Goal: Check status: Check status

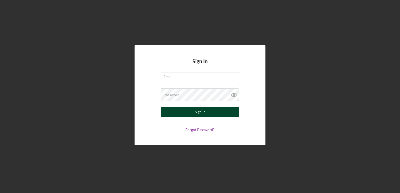
type input "[EMAIL_ADDRESS][DOMAIN_NAME]"
click at [207, 114] on button "Sign In" at bounding box center [200, 112] width 78 height 10
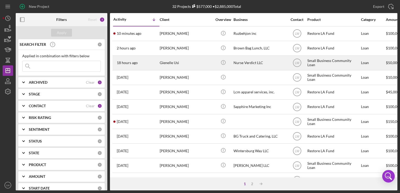
click at [180, 62] on div "Gienelle Usi" at bounding box center [186, 63] width 52 height 14
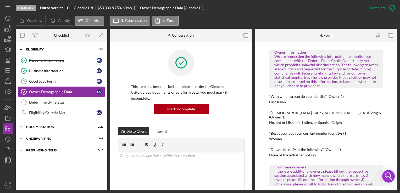
scroll to position [105, 0]
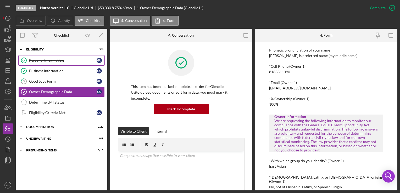
click at [64, 59] on div "Personal Information" at bounding box center [63, 60] width 68 height 4
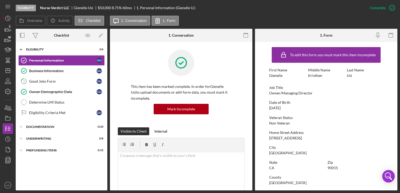
click at [285, 137] on div "[STREET_ADDRESS]" at bounding box center [285, 138] width 33 height 4
copy div "[STREET_ADDRESS]"
click at [3, 27] on icon "button" at bounding box center [7, 28] width 13 height 13
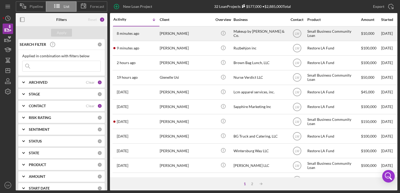
click at [169, 36] on div "[PERSON_NAME]" at bounding box center [186, 34] width 52 height 14
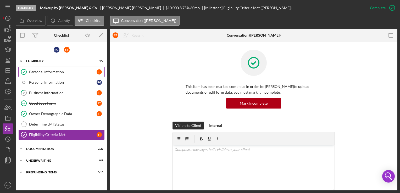
click at [49, 72] on div "Personal Information" at bounding box center [63, 72] width 68 height 4
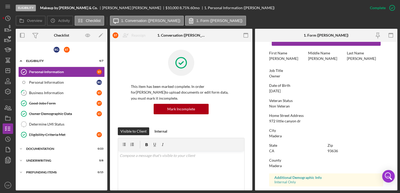
scroll to position [26, 0]
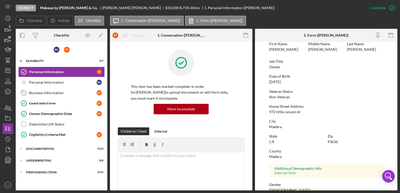
click at [284, 113] on div "972 little canyon dr" at bounding box center [285, 112] width 32 height 4
copy div "972 little canyon dr"
click at [50, 92] on div "Business Information" at bounding box center [63, 93] width 68 height 4
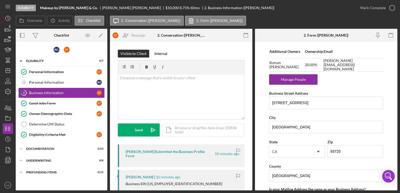
scroll to position [340, 0]
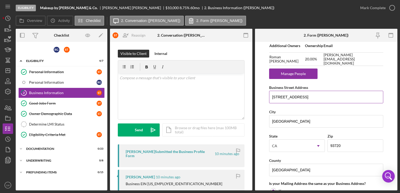
drag, startPoint x: 308, startPoint y: 95, endPoint x: 283, endPoint y: 98, distance: 25.3
click at [251, 95] on div "Overview Internal Workflow Stage Eligibility Icon/Dropdown Arrow Archive (can u…" at bounding box center [207, 110] width 382 height 162
click at [358, 74] on div "Business Name Makeup by [PERSON_NAME] & Co. DBA Business Start Date [DATE] Lega…" at bounding box center [326, 21] width 114 height 634
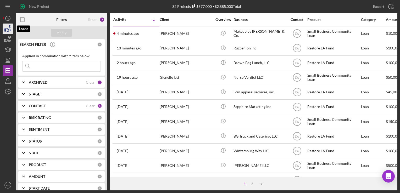
click at [5, 32] on icon "button" at bounding box center [7, 28] width 13 height 13
